Goal: Task Accomplishment & Management: Use online tool/utility

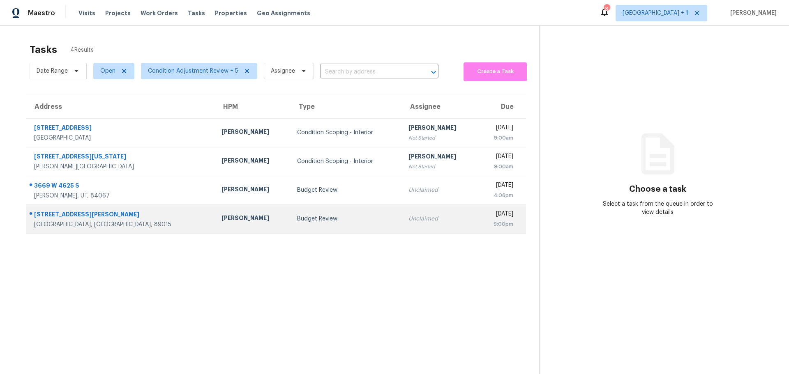
click at [131, 226] on div "[GEOGRAPHIC_DATA], [GEOGRAPHIC_DATA], 89015" at bounding box center [121, 225] width 174 height 8
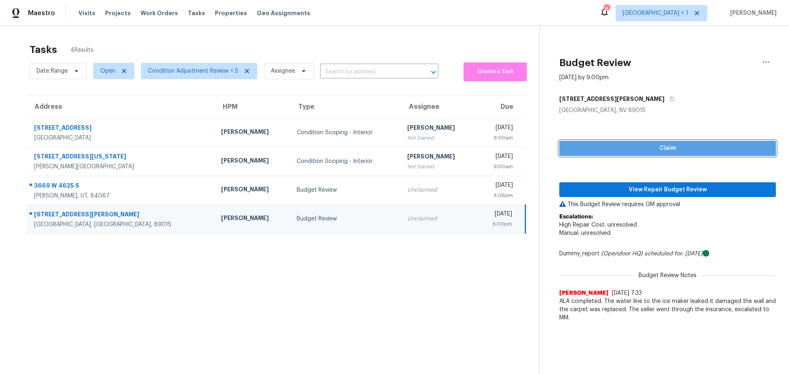
click at [589, 148] on span "Claim" at bounding box center [667, 148] width 203 height 10
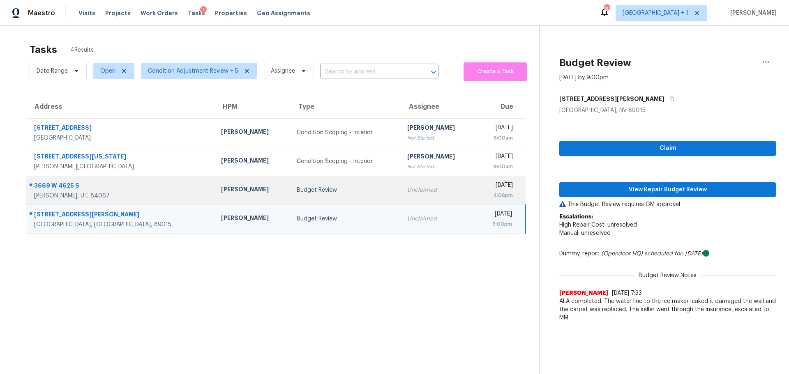
click at [143, 193] on div "[PERSON_NAME], UT, 84067" at bounding box center [121, 196] width 174 height 8
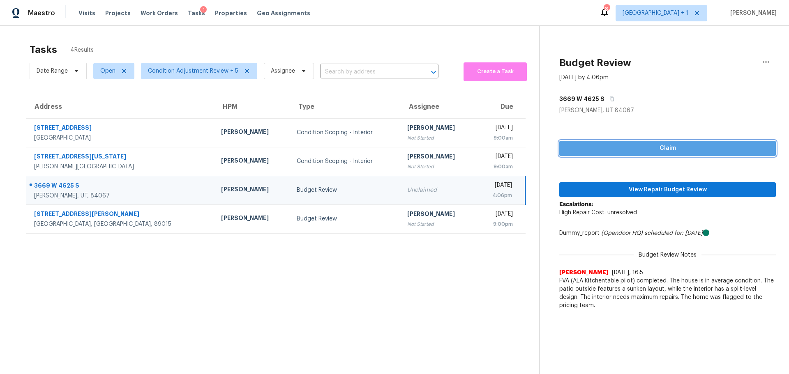
click at [579, 150] on span "Claim" at bounding box center [667, 148] width 203 height 10
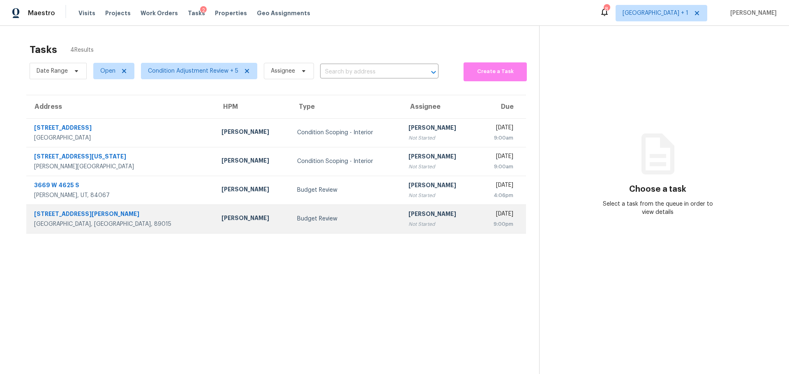
click at [112, 215] on div "[STREET_ADDRESS][PERSON_NAME]" at bounding box center [121, 215] width 174 height 10
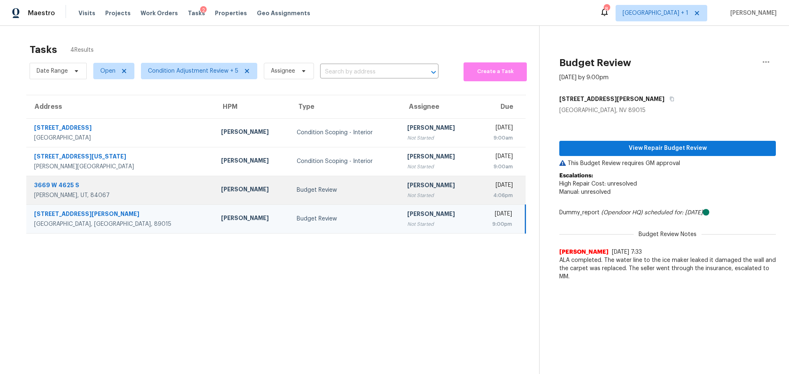
click at [126, 193] on div "[PERSON_NAME], UT, 84067" at bounding box center [121, 195] width 174 height 8
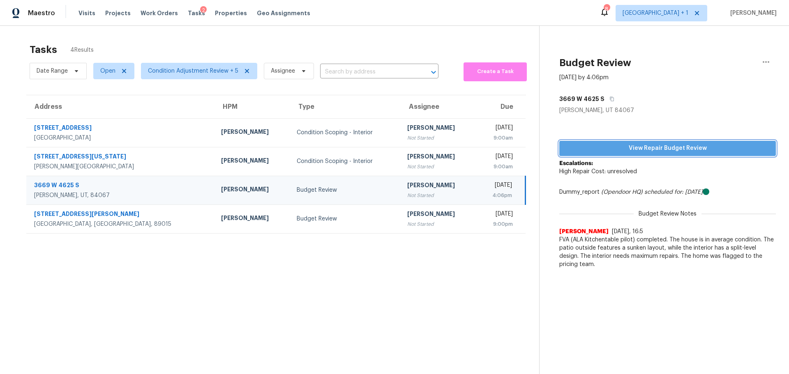
click at [645, 141] on button "View Repair Budget Review" at bounding box center [667, 148] width 216 height 15
